Goal: Find specific page/section: Find specific page/section

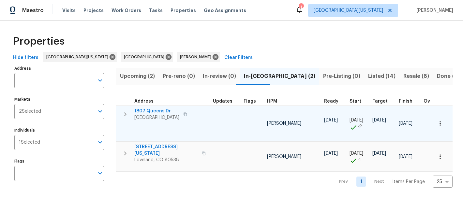
click at [157, 111] on span "1807 Queens Dr" at bounding box center [156, 111] width 45 height 7
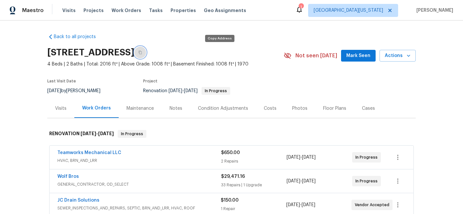
click at [146, 52] on button "button" at bounding box center [140, 53] width 12 height 12
